Goal: Task Accomplishment & Management: Manage account settings

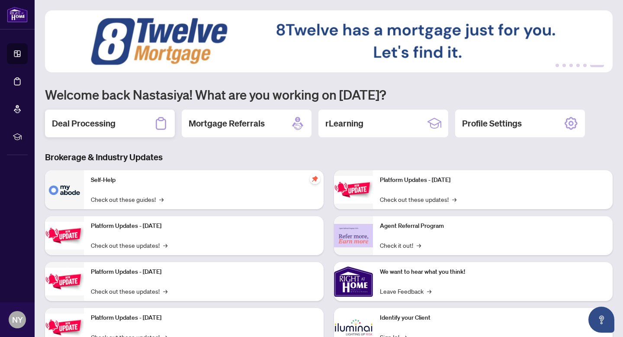
click at [125, 119] on div "Deal Processing" at bounding box center [110, 123] width 130 height 28
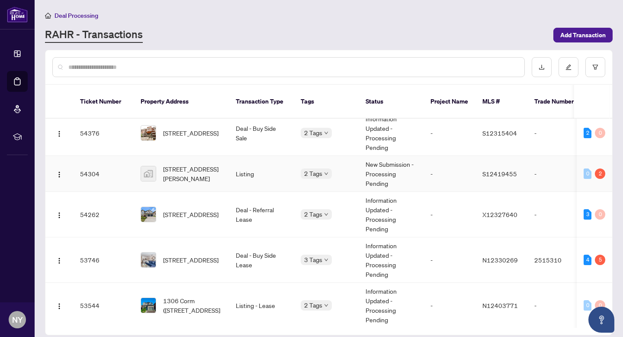
scroll to position [11, 0]
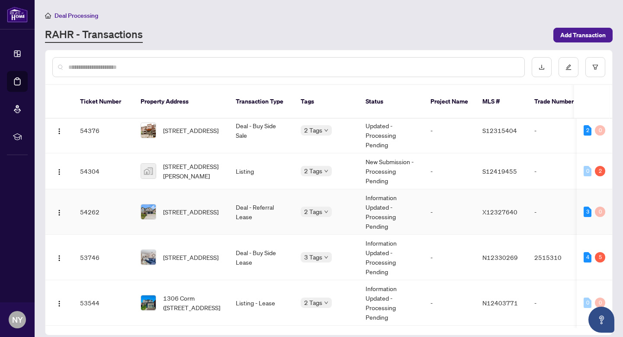
click at [195, 207] on span "[STREET_ADDRESS]" at bounding box center [190, 212] width 55 height 10
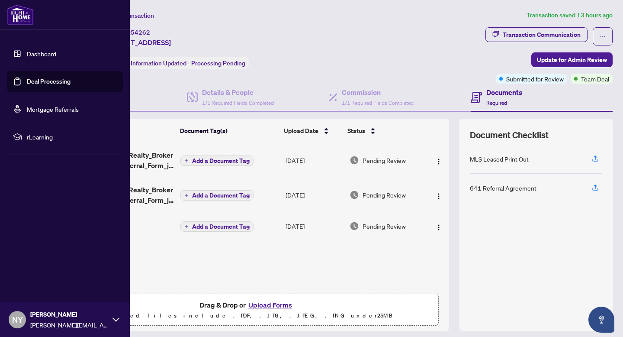
click at [25, 14] on img at bounding box center [20, 14] width 27 height 21
